Goal: Task Accomplishment & Management: Manage account settings

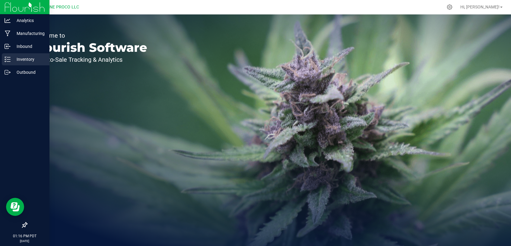
click at [27, 59] on p "Inventory" at bounding box center [29, 59] width 36 height 7
click at [6, 59] on icon at bounding box center [5, 59] width 1 height 1
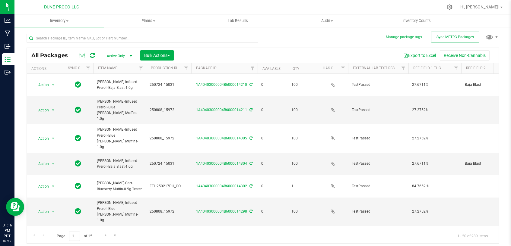
click at [120, 57] on span "Active Only" at bounding box center [118, 56] width 33 height 8
click at [120, 92] on li "All" at bounding box center [118, 92] width 33 height 9
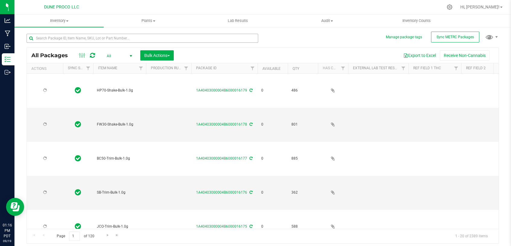
type input "[DATE]"
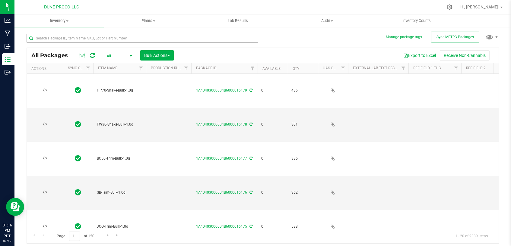
type input "[DATE]"
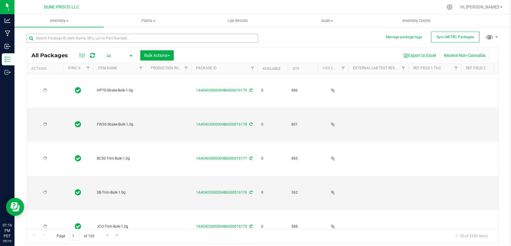
type input "[DATE]"
click at [141, 39] on input "text" at bounding box center [143, 38] width 232 height 9
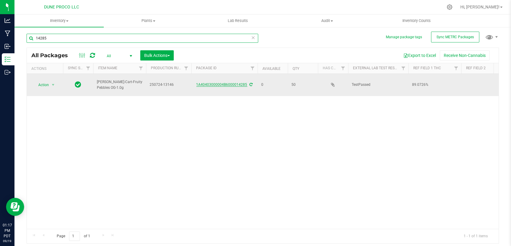
type input "14285"
click at [222, 83] on link "1A40403000004B6000014285" at bounding box center [221, 85] width 51 height 4
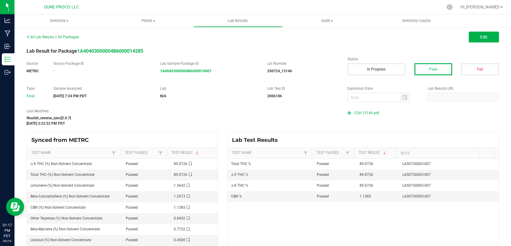
click at [358, 112] on span "COA 13146.pdf" at bounding box center [366, 113] width 25 height 9
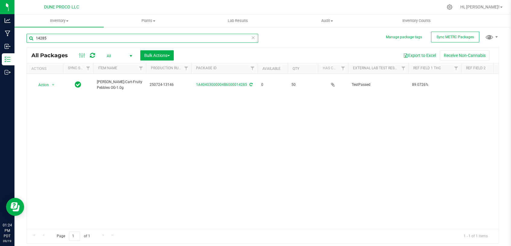
click at [76, 40] on input "14285" at bounding box center [143, 38] width 232 height 9
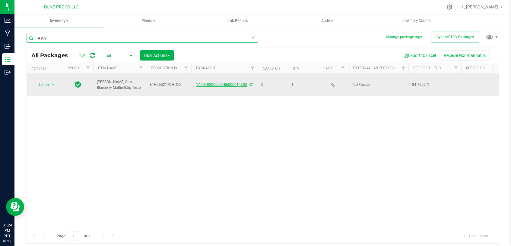
type input "14302"
click at [219, 83] on link "1A40403000004B6000014302" at bounding box center [221, 85] width 51 height 4
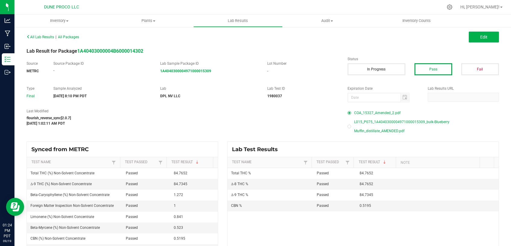
click at [354, 112] on span "COA_15327_Amended_2.pdf" at bounding box center [377, 113] width 46 height 9
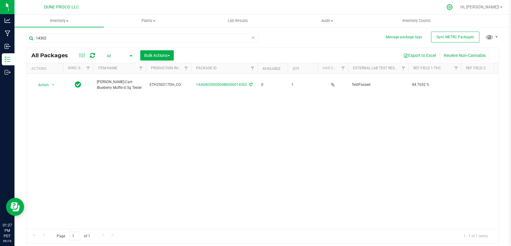
click at [452, 7] on icon at bounding box center [450, 7] width 6 height 6
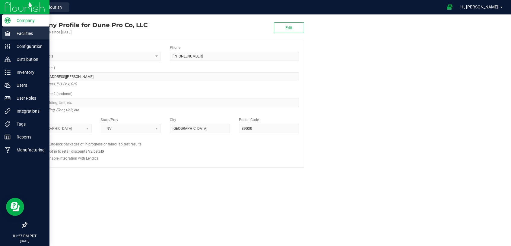
click at [18, 36] on p "Facilities" at bounding box center [29, 33] width 36 height 7
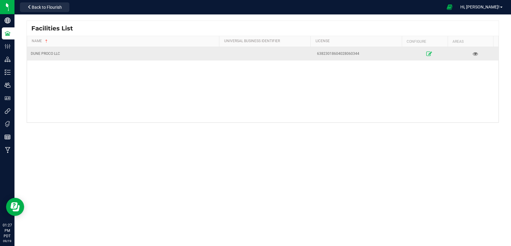
click at [426, 53] on icon at bounding box center [429, 54] width 6 height 4
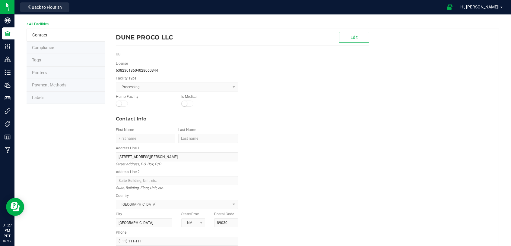
click at [54, 96] on li "Labels" at bounding box center [66, 98] width 79 height 13
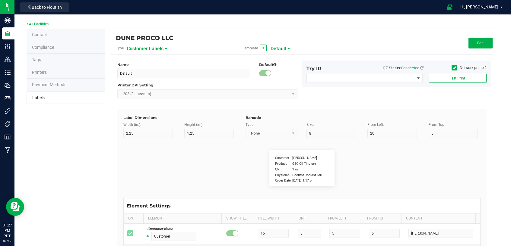
click at [146, 51] on span "Customer Labels" at bounding box center [145, 49] width 37 height 10
click at [149, 85] on span "Package Labels" at bounding box center [142, 84] width 26 height 4
type input "3x1.5 Dune Operating Holdings LLC - production run"
type input "3"
type input "1.5"
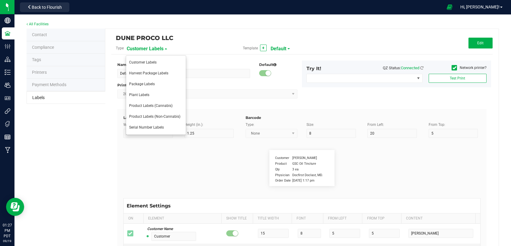
type input "10"
type input "37"
type input "36"
type input "SKU Name"
type input "25"
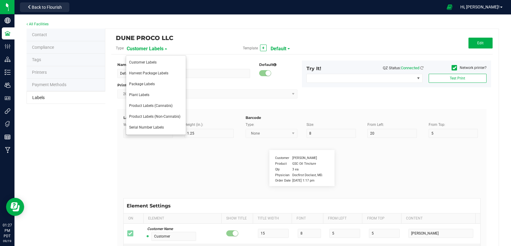
type input "7"
type input "2"
type input "6"
type input "Gelato Pen"
type input "Packaged:"
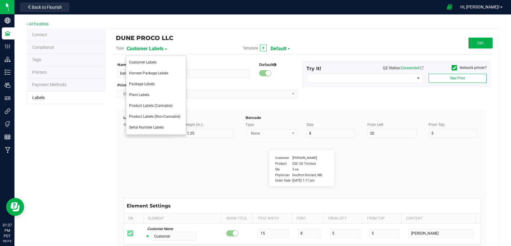
type input "12"
type input "7"
type input "2"
type input "13.5"
type input "[DATE]"
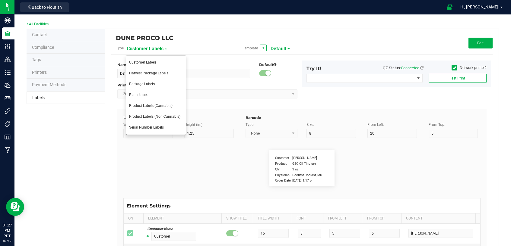
type input "Production Run:"
type input "22"
type input "7"
type input "2"
type input "8.5"
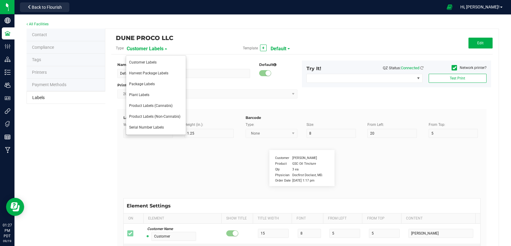
type input "LOT918234"
type input "THC:"
type input "7"
type input "31"
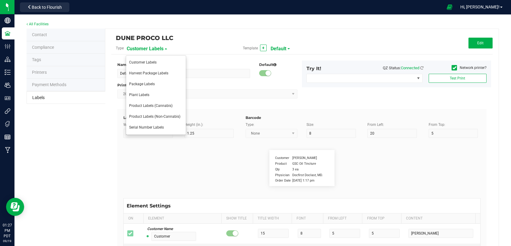
type input "17"
type input "Ref Field 1 Value"
type input "CBD:"
type input "7"
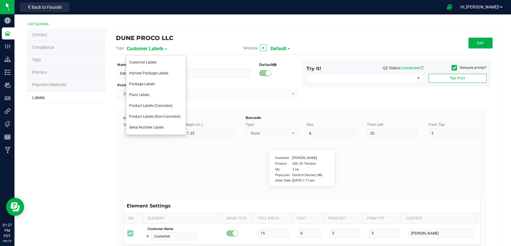
type input "55"
type input "17"
type input "Ref Field 3 Value"
type input "Warning"
type input "10"
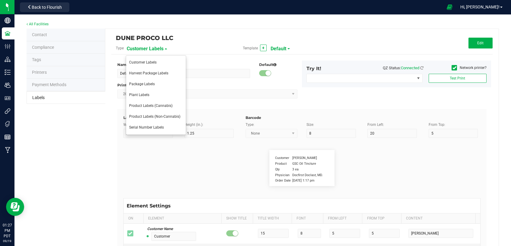
type input "6.8"
type input "2"
type input "28.5"
type input "KEEP OUT OF REACH OF CHILDREN THIS PRODUCT CONTAINS CANNABIS"
type input "Ingredients:"
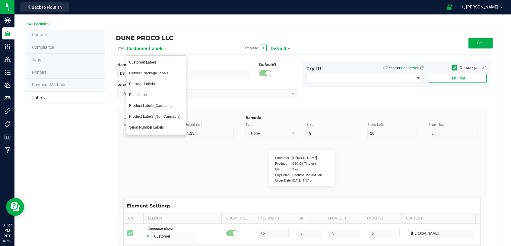
type input "11"
type input "6.8"
type input "2"
type input "31"
type input "Cannabis Oil, Terpenes"
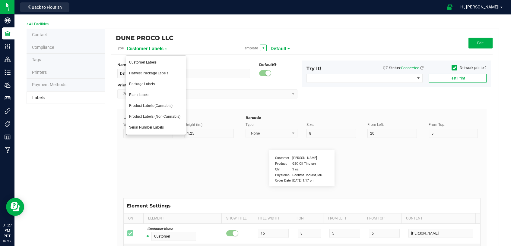
type input "Top Terpene 1 Label"
type input "35"
type input "7"
type input "2"
type input "21"
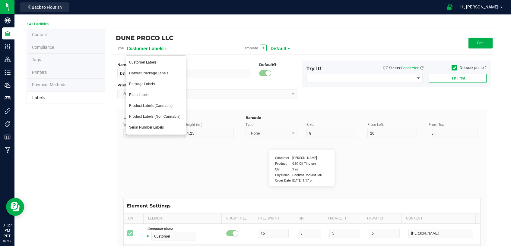
type input "Top Terpene 1 Label"
type input "Top Terpene 1 Value"
type input "35"
type input "7"
type input "36"
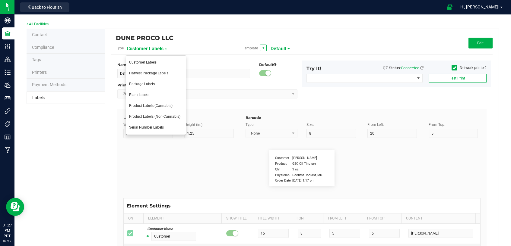
type input "21"
type input "Top Terpene 1 Value"
type input "Top Terpene 2 Label"
type input "35"
type input "7"
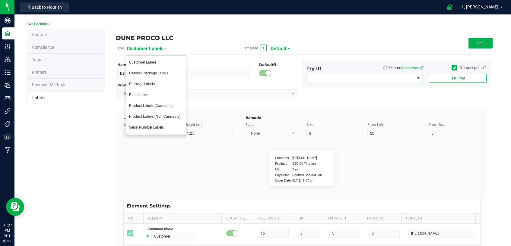
type input "2"
type input "23.5"
type input "Top Terpene 2 Label"
type input "Top Terpene 2 Value"
type input "35"
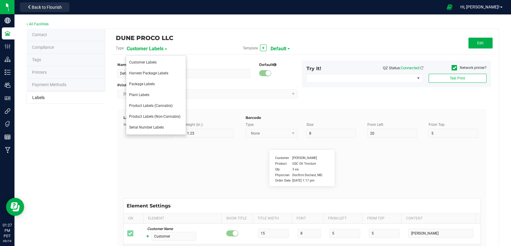
type input "7"
type input "37"
type input "23.5"
type input "Top Terpene 2 Value"
type input "Top Terpene 3 Label"
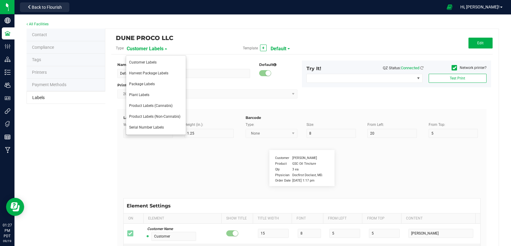
type input "35"
type input "7"
type input "2"
type input "26"
type input "Top Terpene 3 Label"
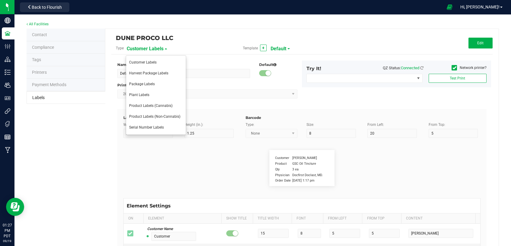
type input "Top Terpene 3 Value"
type input "35"
type input "7"
type input "37"
type input "26"
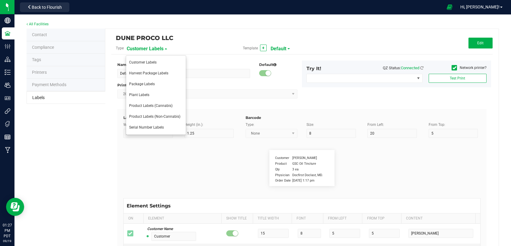
type input "Top Terpene 3 Value"
type input "License NUmber"
type input "10"
type input "7.5"
type input "45"
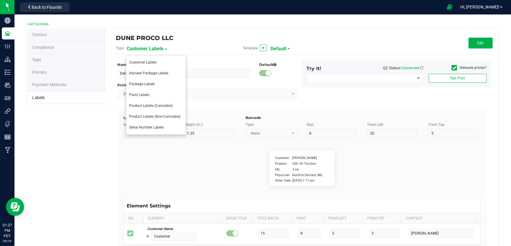
type input "3.5"
type input "63823018604028060344"
type input "Name"
type input "10"
type input "7.5"
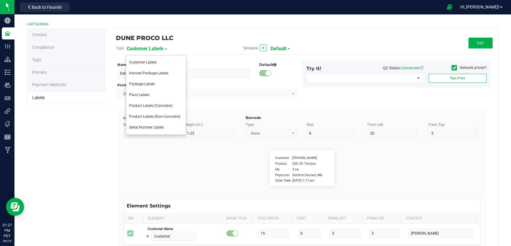
type input "3.5"
type input "Dune ProCo LLC"
type input "Produced with:"
type input "17"
type input "7"
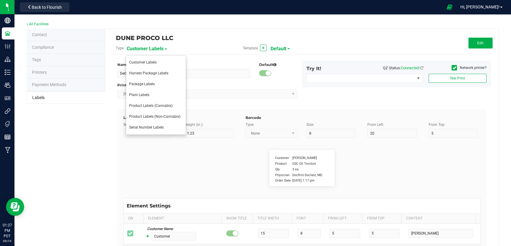
type input "2"
type input "33.5"
type input "[MEDICAL_DATA]"
type input "Top [MEDICAL_DATA] 1 Label"
type input "35"
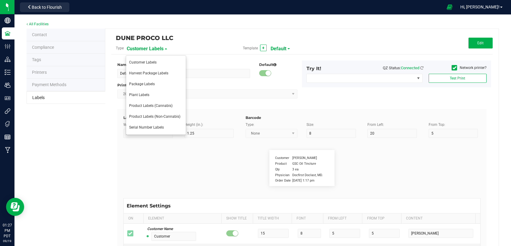
type input "7"
type input "46"
type input "21"
type input "Top [MEDICAL_DATA] 1 Label"
type input "Top [MEDICAL_DATA] 1 Value"
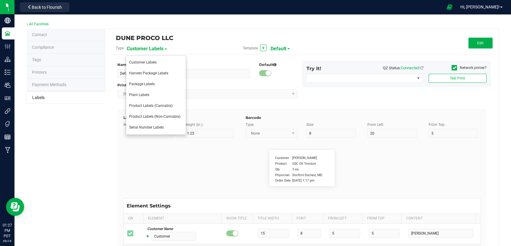
type input "35"
type input "7"
type input "65"
type input "21"
type input "Top [MEDICAL_DATA] 1 Value"
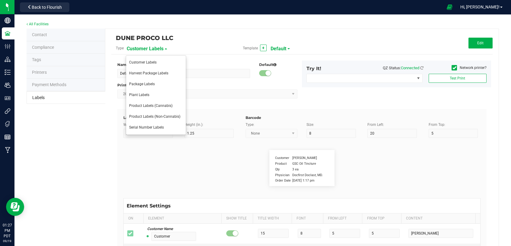
type input "Top [MEDICAL_DATA] 2 Label"
type input "35"
type input "7"
type input "46"
type input "23.5"
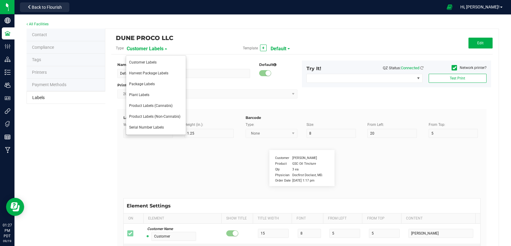
type input "Top [MEDICAL_DATA] 2 Label"
type input "Top [MEDICAL_DATA] 2 Value"
type input "35"
type input "7"
type input "65.6"
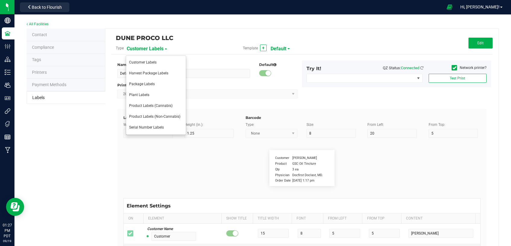
type input "23.5"
type input "Top [MEDICAL_DATA] 2 Value"
type input "Top [MEDICAL_DATA] 3 Label"
type input "35"
type input "7"
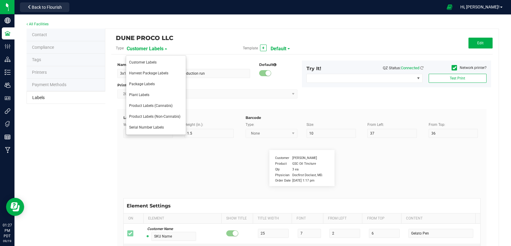
type input "46"
type input "26"
type input "Top [MEDICAL_DATA] 3 Label"
type input "Top [MEDICAL_DATA] 3 Value"
type input "35"
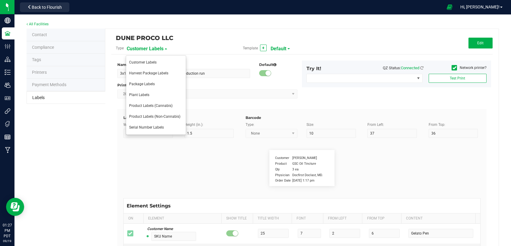
type input "7"
type input "65"
type input "26"
type input "Top [MEDICAL_DATA] 3 Value"
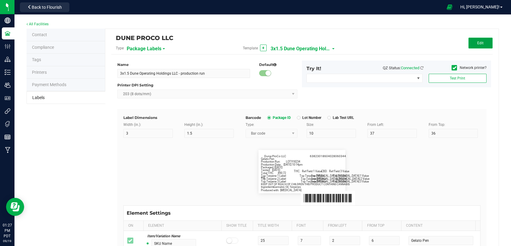
click at [486, 44] on button "Edit" at bounding box center [480, 43] width 24 height 11
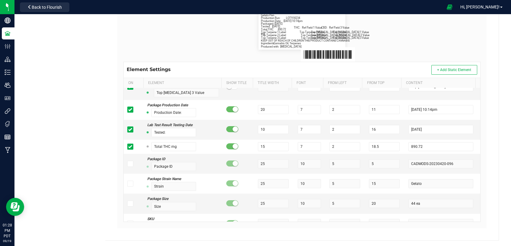
scroll to position [436, 0]
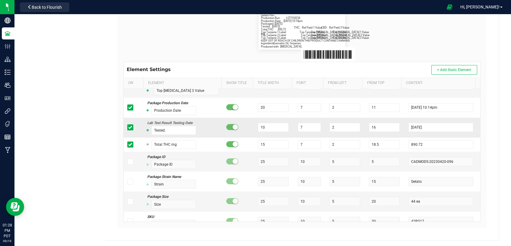
click at [128, 128] on icon at bounding box center [130, 128] width 4 height 0
click at [0, 0] on input "checkbox" at bounding box center [0, 0] width 0 height 0
click at [455, 68] on span "+ Add Static Element" at bounding box center [454, 70] width 34 height 4
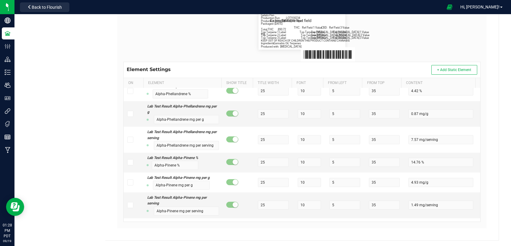
scroll to position [4954, 0]
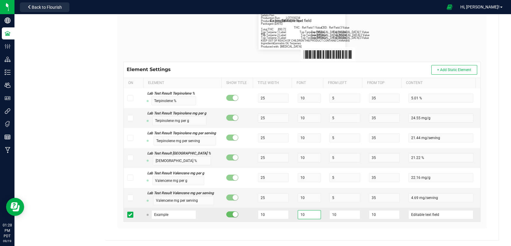
click at [298, 217] on input "10" at bounding box center [309, 215] width 23 height 9
type input "0"
type input "7"
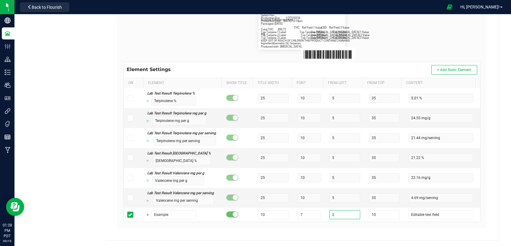
type input "2"
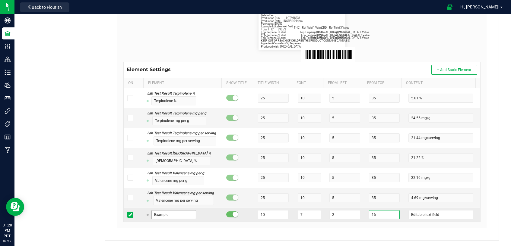
type input "16"
click at [174, 215] on input "Example" at bounding box center [173, 215] width 45 height 9
click at [175, 215] on input "Example" at bounding box center [173, 215] width 45 height 9
type input "Tested:"
click at [408, 213] on input "Editable text field" at bounding box center [440, 215] width 65 height 9
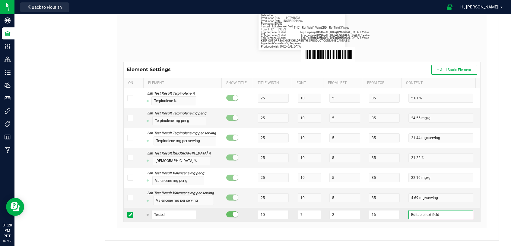
click at [408, 213] on input "Editable text field" at bounding box center [440, 215] width 65 height 9
type input "423.82"
drag, startPoint x: 176, startPoint y: 215, endPoint x: 146, endPoint y: 215, distance: 30.8
click at [147, 215] on div "Tested:" at bounding box center [171, 215] width 49 height 9
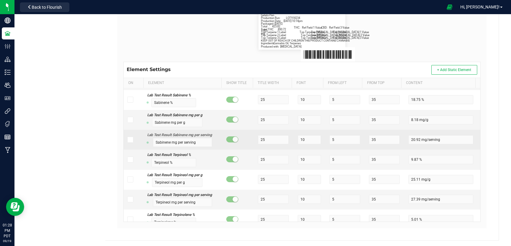
scroll to position [4786, 0]
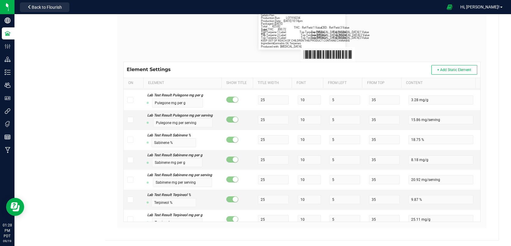
type input "Total THC:"
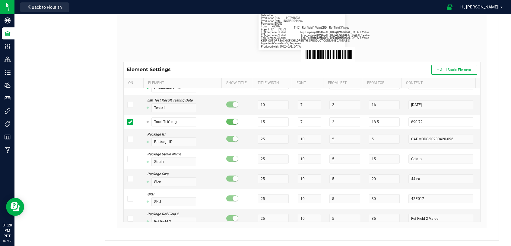
scroll to position [457, 0]
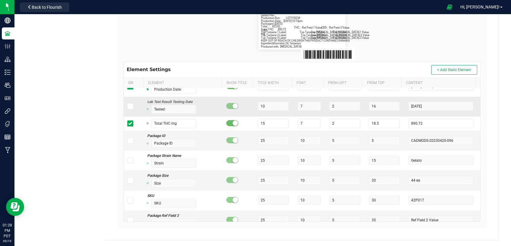
click at [128, 106] on icon at bounding box center [130, 106] width 4 height 0
click at [0, 0] on input "checkbox" at bounding box center [0, 0] width 0 height 0
click at [127, 122] on span at bounding box center [130, 124] width 6 height 6
click at [0, 0] on input "checkbox" at bounding box center [0, 0] width 0 height 0
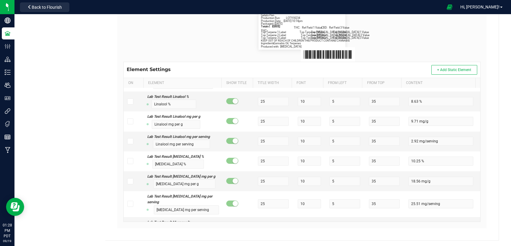
scroll to position [4954, 0]
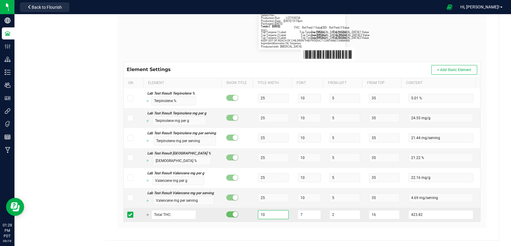
click at [274, 215] on input "10" at bounding box center [273, 215] width 31 height 9
type input "15"
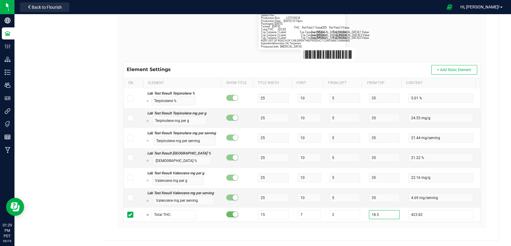
type input "18.5"
click at [353, 228] on div "Label Dimensions Width (in.): 3 Height (in.): 1.5 Barcode Package ID Lot Number…" at bounding box center [301, 96] width 369 height 263
click at [484, 195] on div "DUNE PROCO LLC Type Package Labels Template 3x1.5 Dune Operating Holdings LLC -…" at bounding box center [301, 63] width 393 height 356
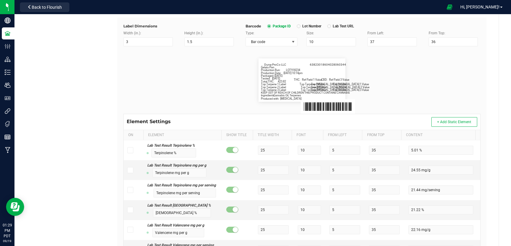
scroll to position [0, 0]
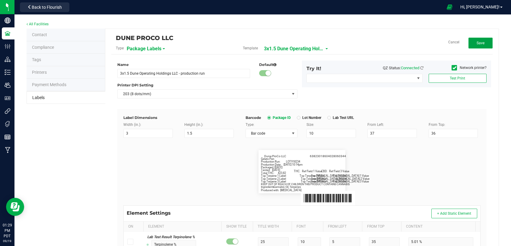
drag, startPoint x: 483, startPoint y: 46, endPoint x: 372, endPoint y: 19, distance: 114.9
click at [483, 46] on button "Save" at bounding box center [480, 43] width 24 height 11
click at [482, 39] on button "Edit" at bounding box center [480, 43] width 24 height 11
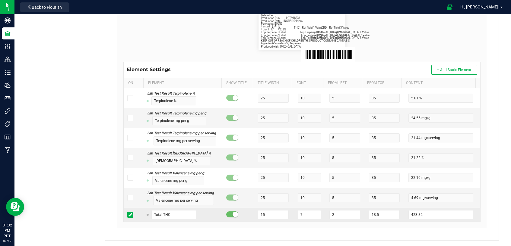
click at [128, 215] on icon at bounding box center [130, 215] width 4 height 0
click at [0, 0] on input "checkbox" at bounding box center [0, 0] width 0 height 0
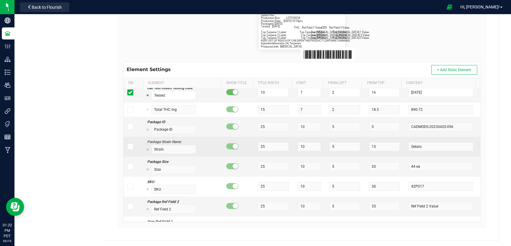
scroll to position [399, 0]
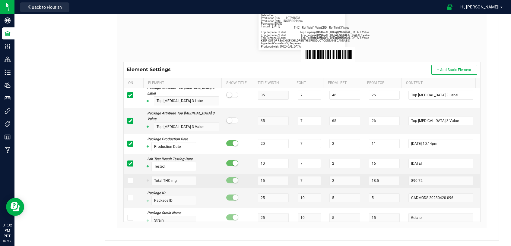
click at [128, 181] on icon at bounding box center [130, 181] width 4 height 0
click at [0, 0] on input "checkbox" at bounding box center [0, 0] width 0 height 0
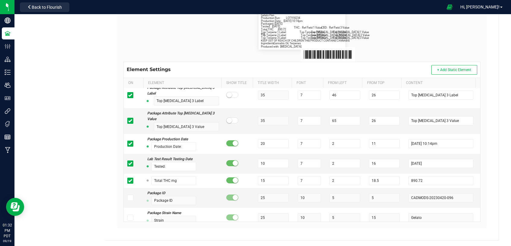
click at [479, 157] on div "Label Dimensions Width (in.): 3 Height (in.): 1.5 Barcode Package ID Lot Number…" at bounding box center [301, 96] width 369 height 263
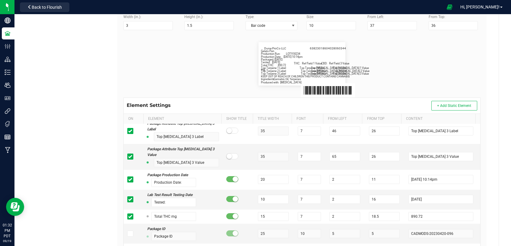
scroll to position [0, 0]
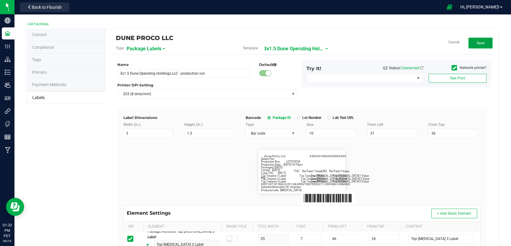
click at [478, 43] on span "Save" at bounding box center [481, 43] width 8 height 4
click at [469, 42] on button "Edit" at bounding box center [480, 43] width 24 height 11
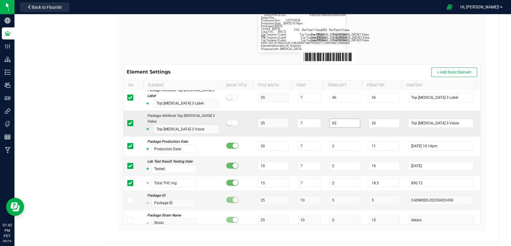
scroll to position [144, 0]
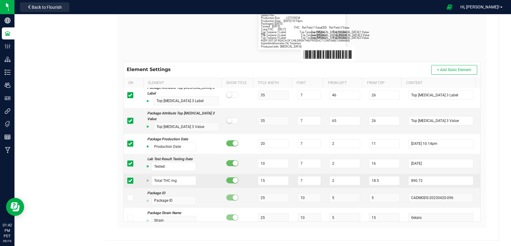
click at [130, 181] on icon at bounding box center [130, 181] width 4 height 0
click at [0, 0] on input "checkbox" at bounding box center [0, 0] width 0 height 0
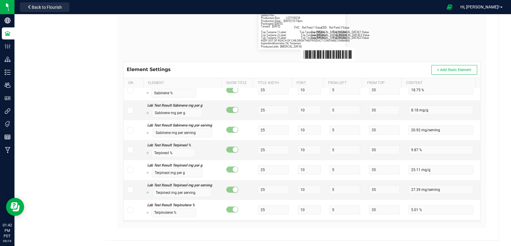
scroll to position [4954, 0]
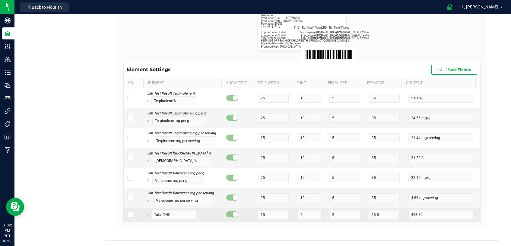
click at [127, 215] on span at bounding box center [130, 215] width 6 height 6
click at [0, 0] on input "checkbox" at bounding box center [0, 0] width 0 height 0
click at [434, 214] on input "423.82" at bounding box center [440, 215] width 65 height 9
type input "440.84"
drag, startPoint x: 461, startPoint y: 232, endPoint x: 510, endPoint y: 208, distance: 55.4
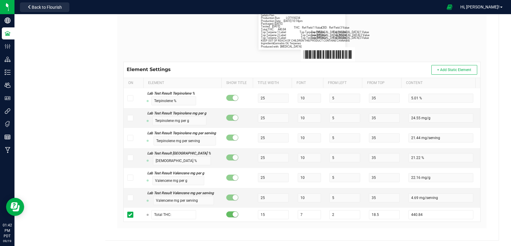
click at [462, 232] on div "Name 3x1.5 Dune Operating Holdings LLC - production run Default Printer DPI Set…" at bounding box center [302, 73] width 372 height 324
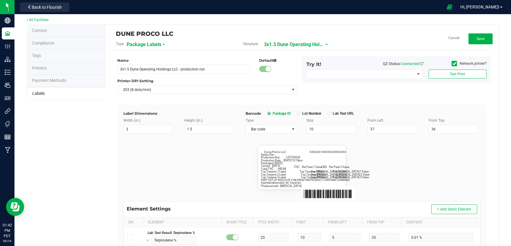
scroll to position [0, 0]
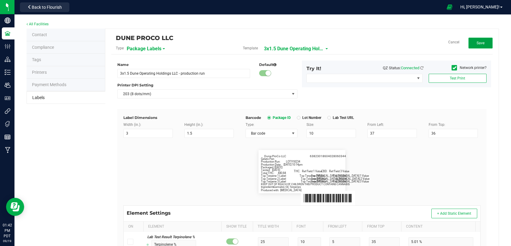
click at [477, 43] on span "Save" at bounding box center [481, 43] width 8 height 4
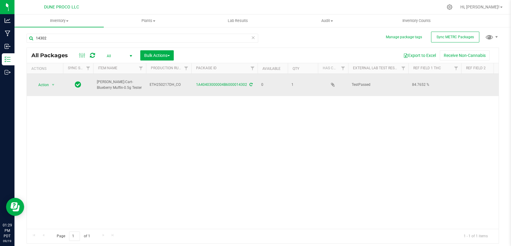
click at [251, 83] on icon at bounding box center [251, 85] width 3 height 4
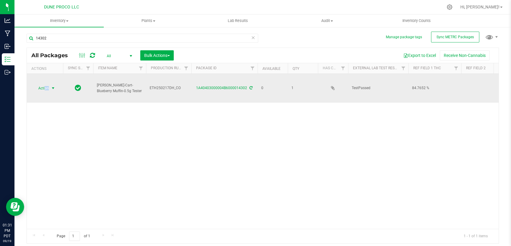
click at [48, 88] on span "Action" at bounding box center [41, 88] width 16 height 8
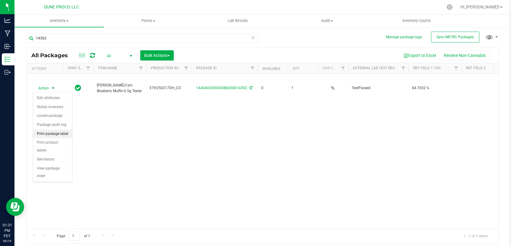
click at [56, 132] on li "Print package label" at bounding box center [52, 134] width 39 height 9
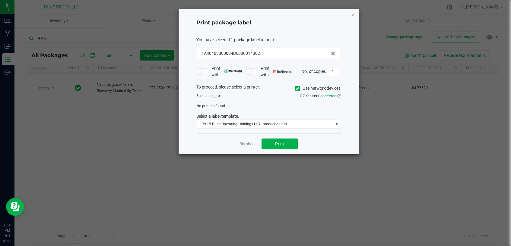
click at [299, 89] on span at bounding box center [297, 88] width 5 height 5
click at [0, 0] on input "Use network devices" at bounding box center [0, 0] width 0 height 0
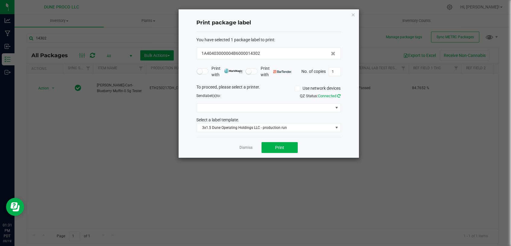
click at [339, 97] on icon at bounding box center [339, 96] width 3 height 4
click at [304, 109] on span "CULT" at bounding box center [265, 108] width 136 height 8
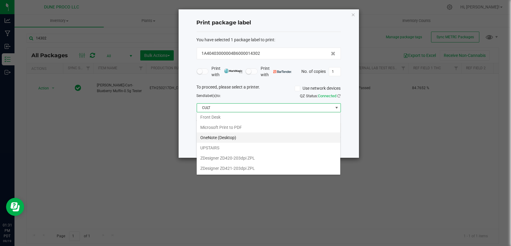
scroll to position [21, 0]
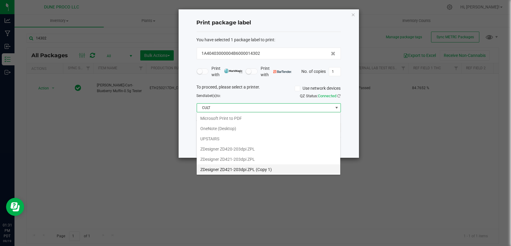
click at [270, 170] on 1\) "ZDesigner ZD421-203dpi ZPL (Copy 1)" at bounding box center [269, 170] width 144 height 10
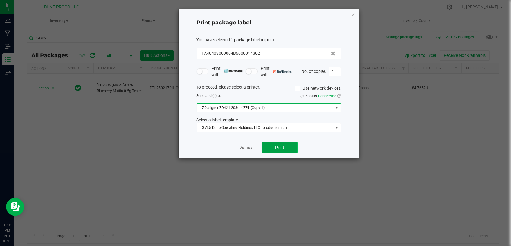
click at [292, 150] on button "Print" at bounding box center [280, 147] width 36 height 11
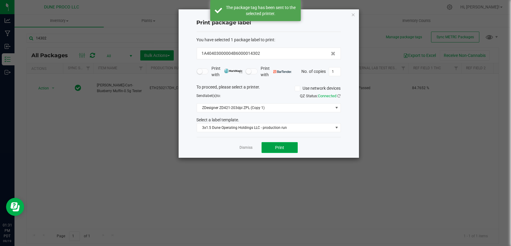
click at [276, 149] on span "Print" at bounding box center [279, 147] width 9 height 5
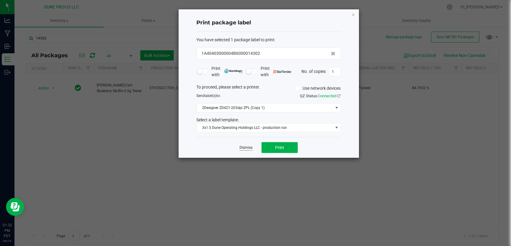
click at [240, 145] on link "Dismiss" at bounding box center [245, 147] width 13 height 5
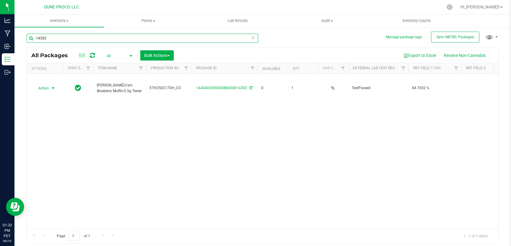
click at [128, 39] on input "14302" at bounding box center [143, 38] width 232 height 9
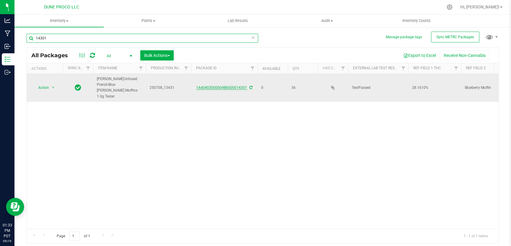
type input "14301"
click at [230, 86] on link "1A40403000004B6000014301" at bounding box center [221, 88] width 51 height 4
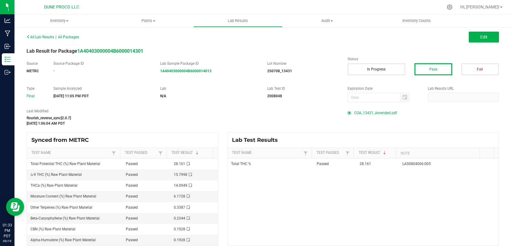
click at [383, 113] on span "COA_13431_Amended.pdf" at bounding box center [375, 113] width 43 height 9
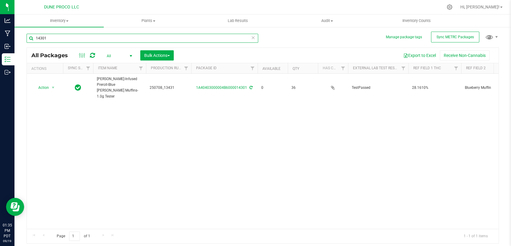
click at [100, 41] on input "14301" at bounding box center [143, 38] width 232 height 9
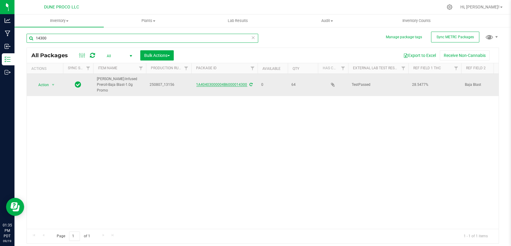
type input "14300"
click at [221, 83] on link "1A40403000004B6000014300" at bounding box center [221, 85] width 51 height 4
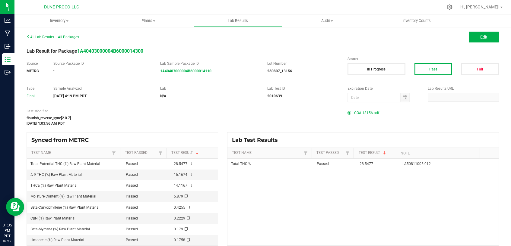
click at [360, 115] on span "COA 13156.pdf" at bounding box center [366, 113] width 25 height 9
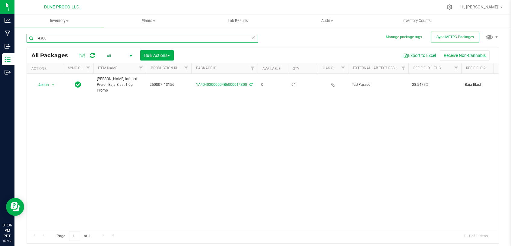
click at [183, 37] on input "14300" at bounding box center [143, 38] width 232 height 9
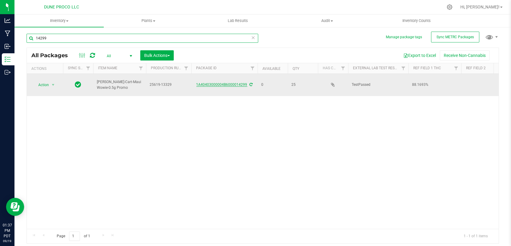
type input "14299"
click at [228, 83] on link "1A40403000004B6000014299" at bounding box center [221, 85] width 51 height 4
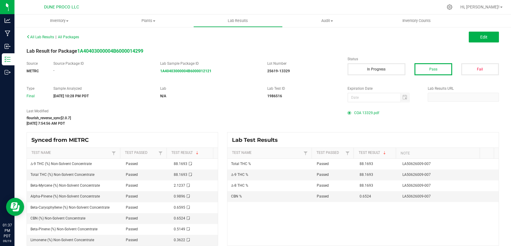
click at [362, 114] on span "COA 13329.pdf" at bounding box center [366, 113] width 25 height 9
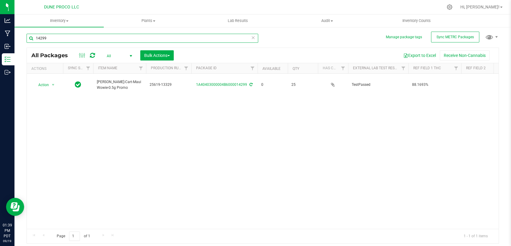
click at [187, 39] on input "14299" at bounding box center [143, 38] width 232 height 9
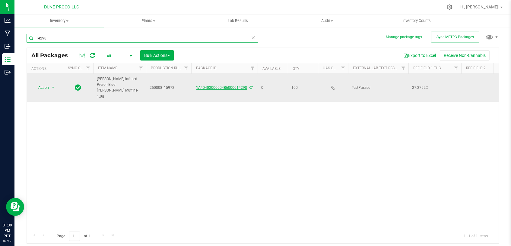
type input "14298"
click at [228, 86] on link "1A40403000004B6000014298" at bounding box center [221, 88] width 51 height 4
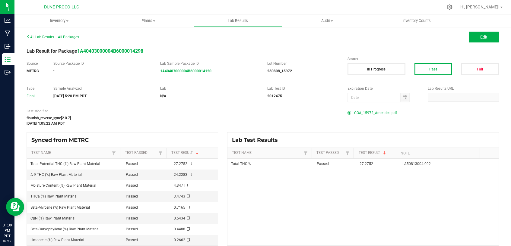
click at [358, 114] on span "COA_15972_Amended.pdf" at bounding box center [375, 113] width 43 height 9
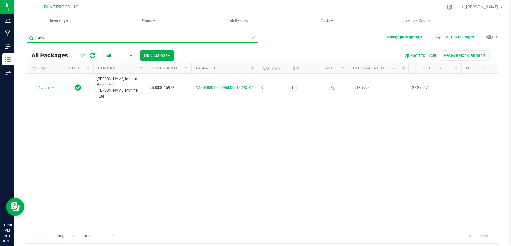
click at [96, 38] on input "14298" at bounding box center [143, 38] width 232 height 9
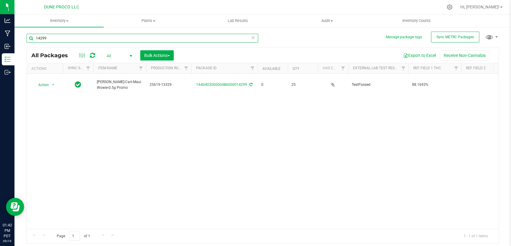
type input "14299"
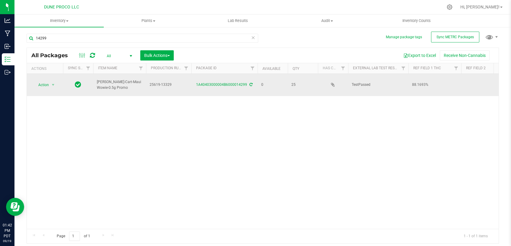
click at [250, 83] on icon at bounding box center [251, 85] width 3 height 4
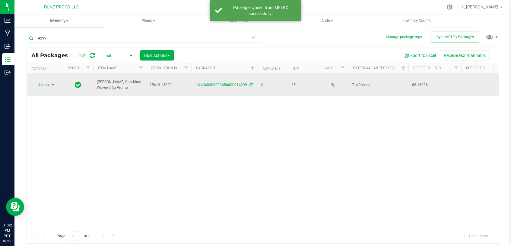
click at [50, 84] on span "select" at bounding box center [53, 85] width 8 height 8
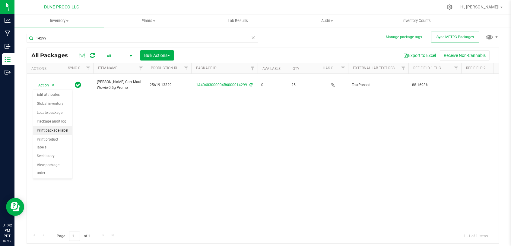
click at [49, 133] on li "Print package label" at bounding box center [52, 130] width 39 height 9
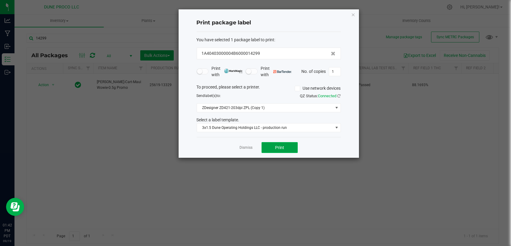
click at [282, 148] on span "Print" at bounding box center [279, 147] width 9 height 5
click at [246, 148] on link "Dismiss" at bounding box center [245, 147] width 13 height 5
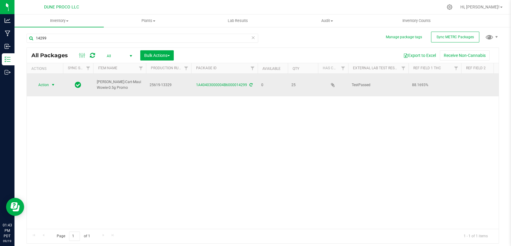
click at [45, 86] on span "Action" at bounding box center [41, 85] width 16 height 8
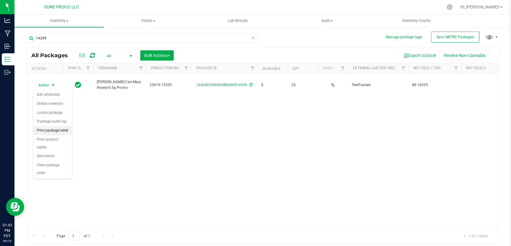
click at [52, 132] on li "Print package label" at bounding box center [52, 130] width 39 height 9
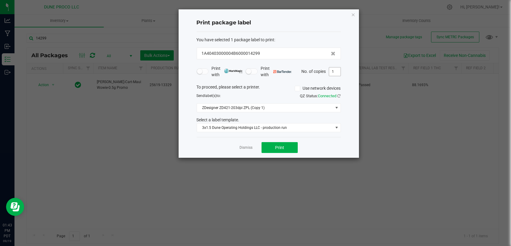
click at [331, 73] on input "1" at bounding box center [334, 72] width 11 height 8
type input "25"
click at [288, 148] on button "Print" at bounding box center [280, 147] width 36 height 11
click at [248, 148] on link "Dismiss" at bounding box center [245, 147] width 13 height 5
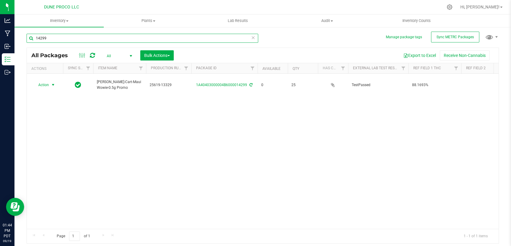
click at [208, 37] on input "14299" at bounding box center [143, 38] width 232 height 9
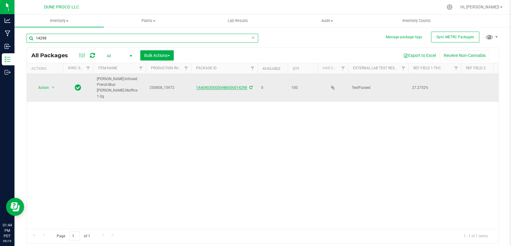
type input "14298"
click at [234, 86] on link "1A40403000004B6000014298" at bounding box center [221, 88] width 51 height 4
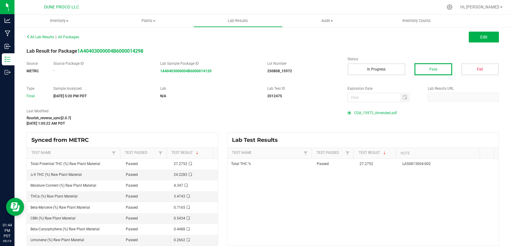
click at [371, 112] on span "COA_15972_Amended.pdf" at bounding box center [375, 113] width 43 height 9
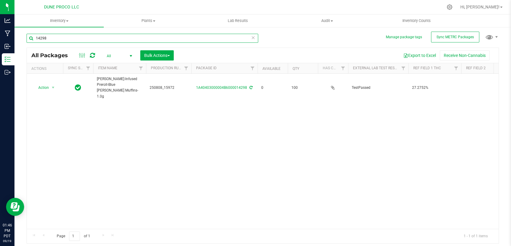
click at [186, 40] on input "14298" at bounding box center [143, 38] width 232 height 9
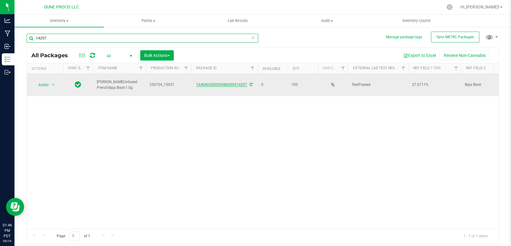
type input "14297"
click at [214, 83] on link "1A40403000004B6000014297" at bounding box center [221, 85] width 51 height 4
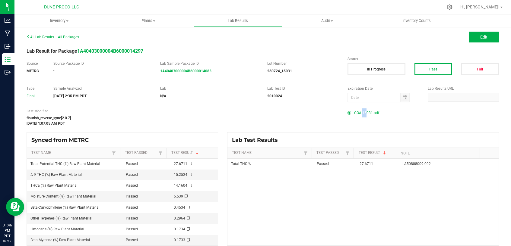
drag, startPoint x: 360, startPoint y: 111, endPoint x: 352, endPoint y: 112, distance: 8.2
click at [356, 111] on span "COA 15031.pdf" at bounding box center [366, 113] width 25 height 9
